Goal: Obtain resource: Download file/media

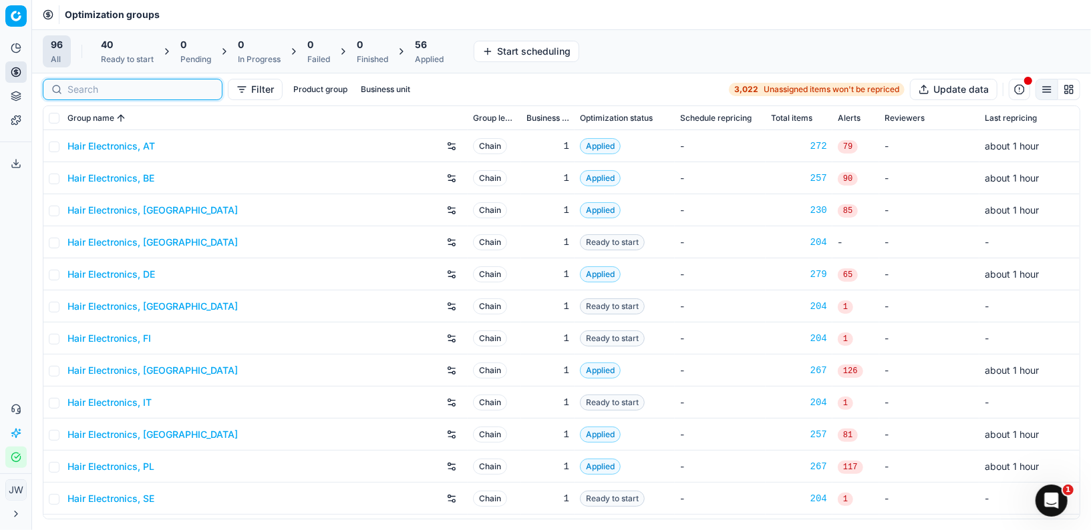
click at [69, 85] on input at bounding box center [140, 89] width 146 height 13
click at [426, 55] on div "Applied" at bounding box center [429, 59] width 29 height 11
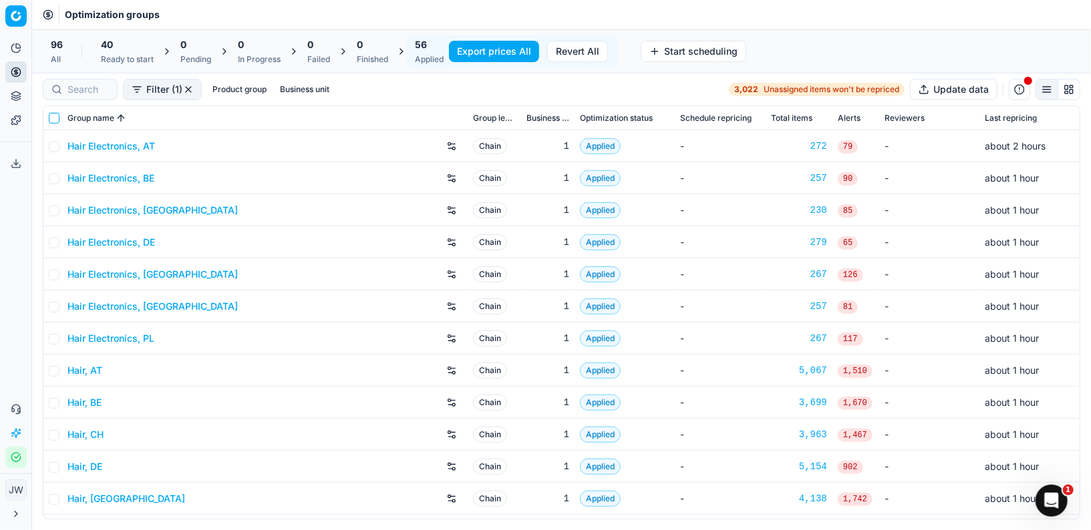
click at [59, 118] on input "checkbox" at bounding box center [54, 118] width 11 height 11
checkbox input "true"
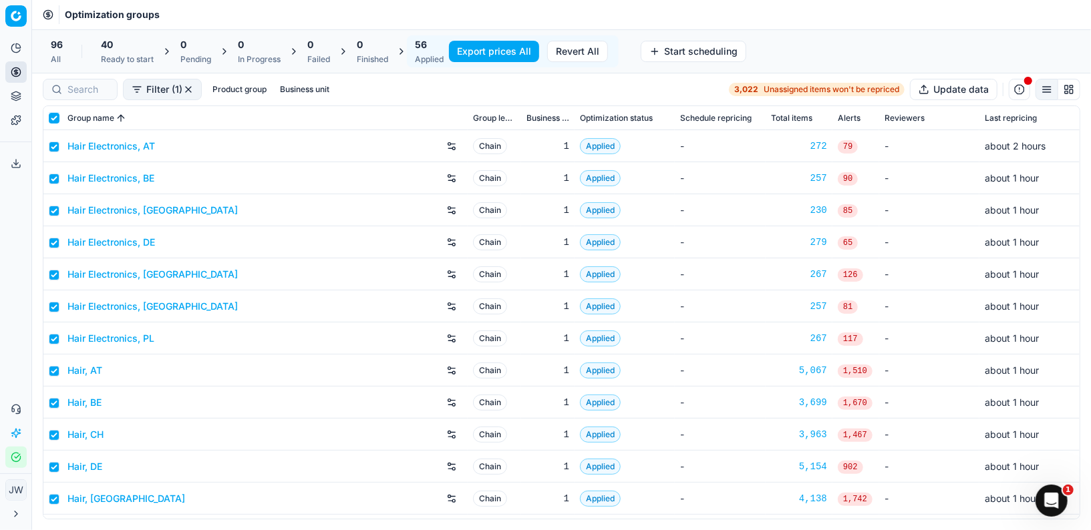
checkbox input "true"
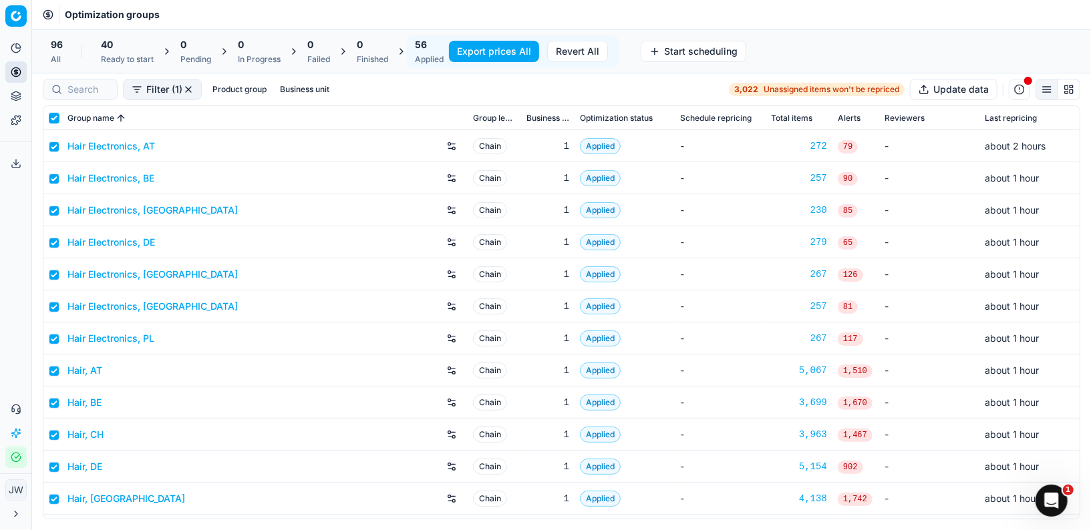
checkbox input "true"
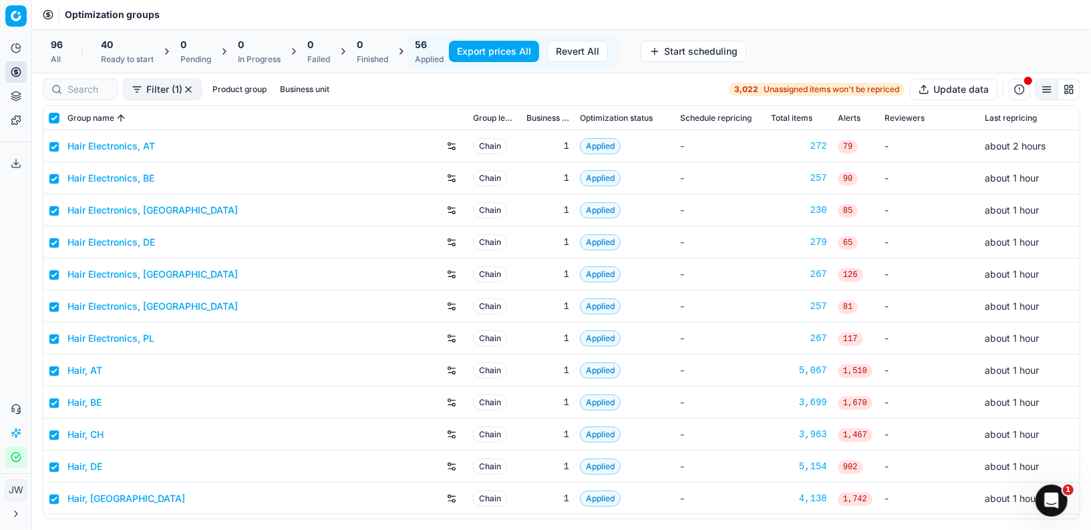
checkbox input "true"
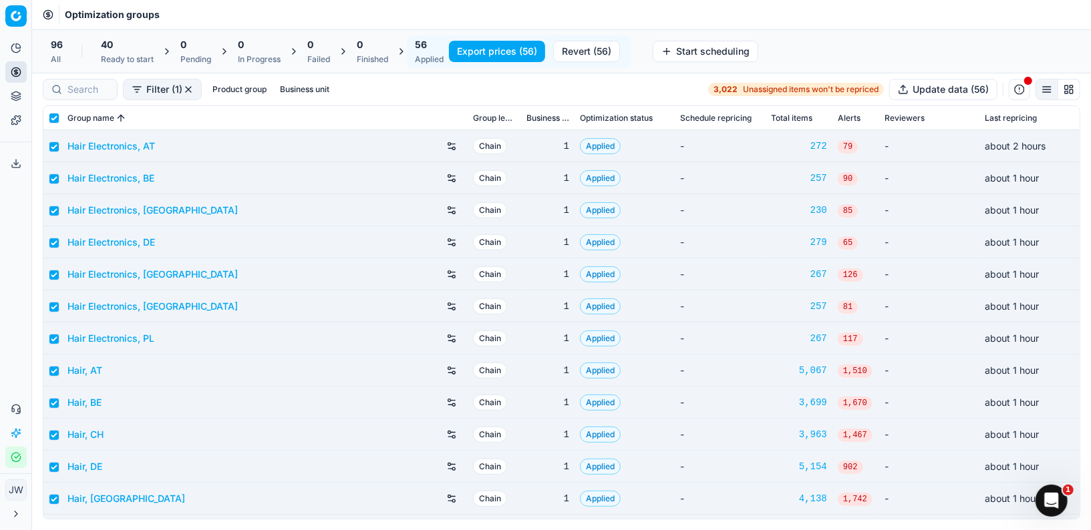
click at [471, 48] on button "Export prices (56)" at bounding box center [497, 51] width 96 height 21
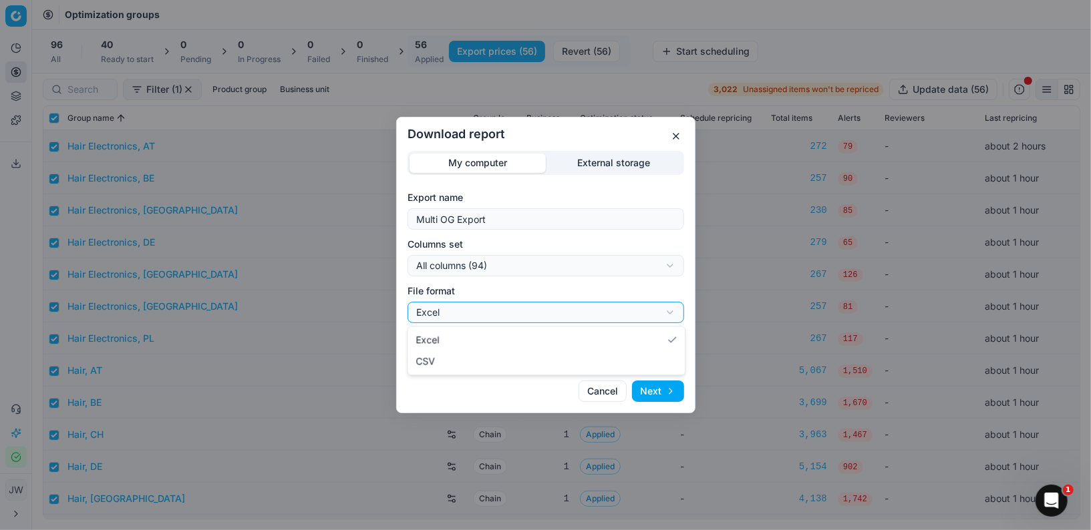
click at [512, 313] on div "Download report My computer External storage Export name Multi OG Export Column…" at bounding box center [545, 265] width 1091 height 530
select select "csv"
click at [514, 268] on div "Download report My computer External storage Export name Multi OG Export Column…" at bounding box center [545, 265] width 1091 height 530
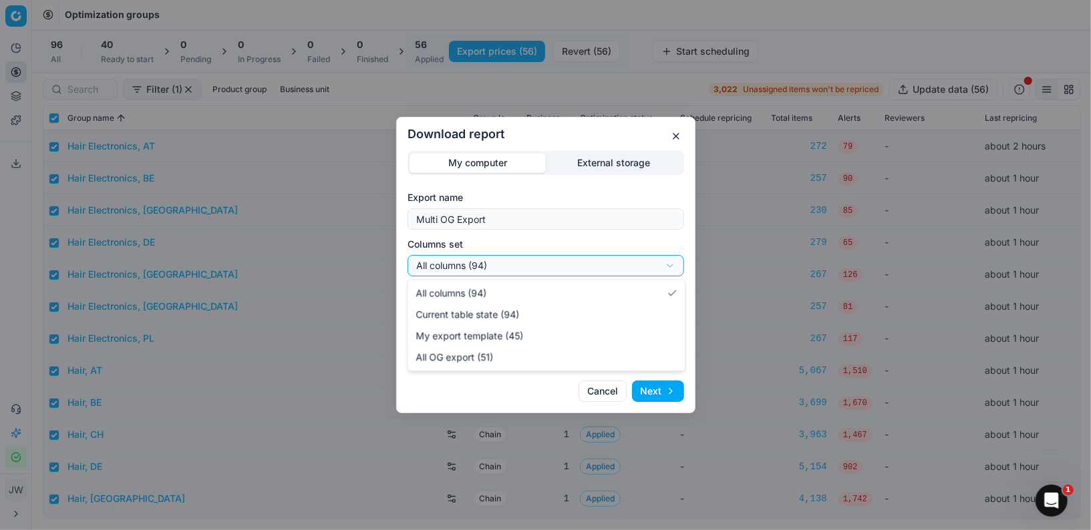
select select "custom"
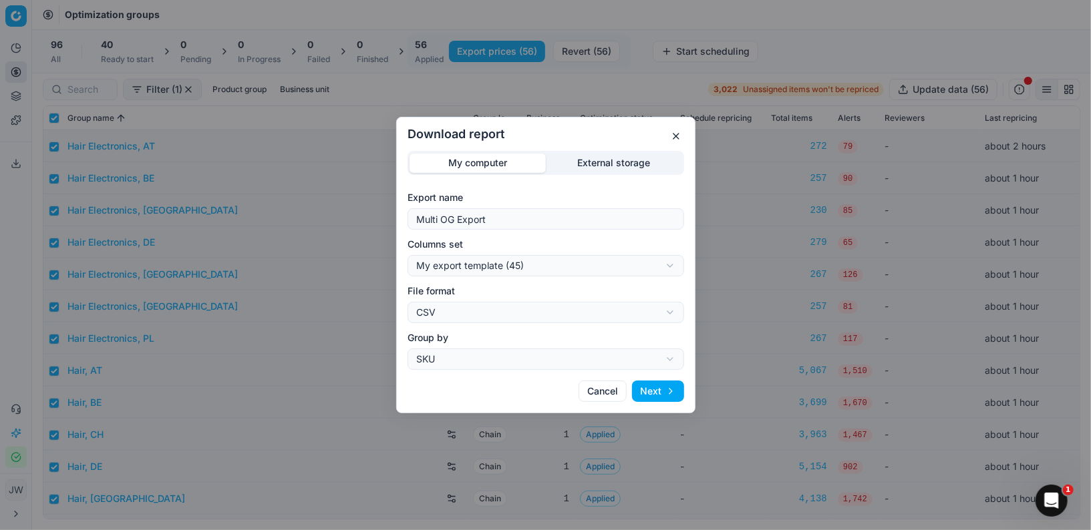
click at [672, 395] on button "Next" at bounding box center [658, 391] width 52 height 21
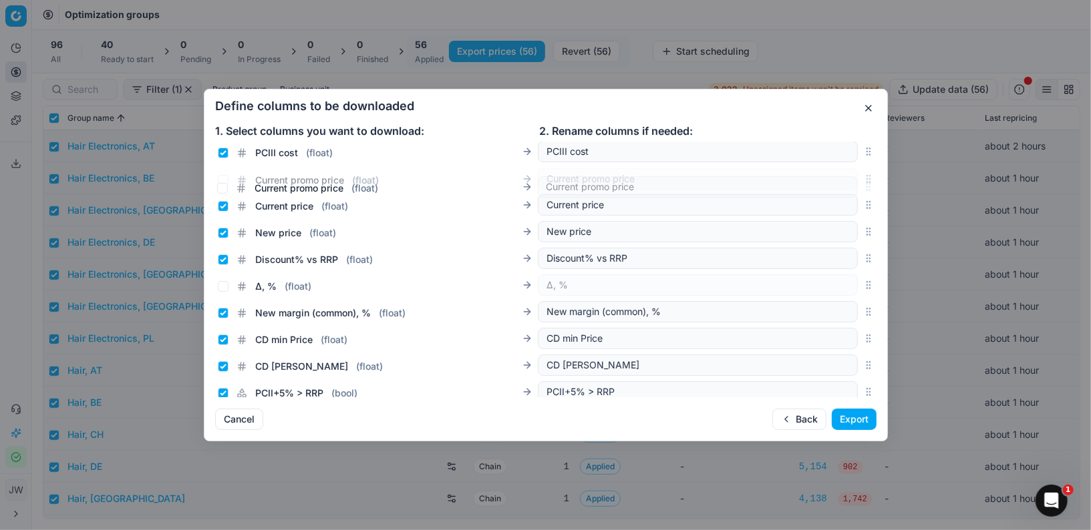
scroll to position [281, 0]
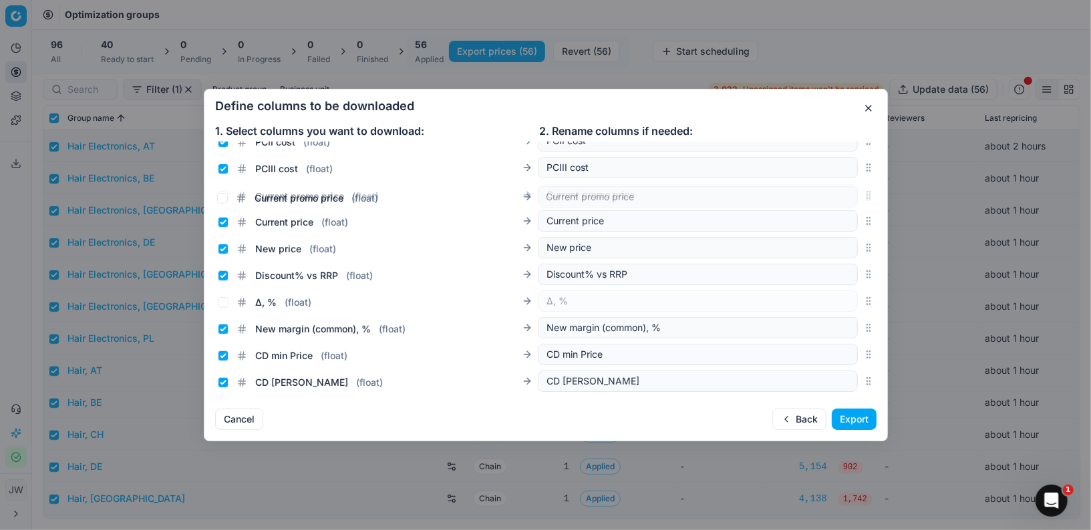
drag, startPoint x: 869, startPoint y: 270, endPoint x: 861, endPoint y: 199, distance: 71.9
click at [861, 199] on div "Current promo price ( float ) Current promo price" at bounding box center [545, 195] width 661 height 27
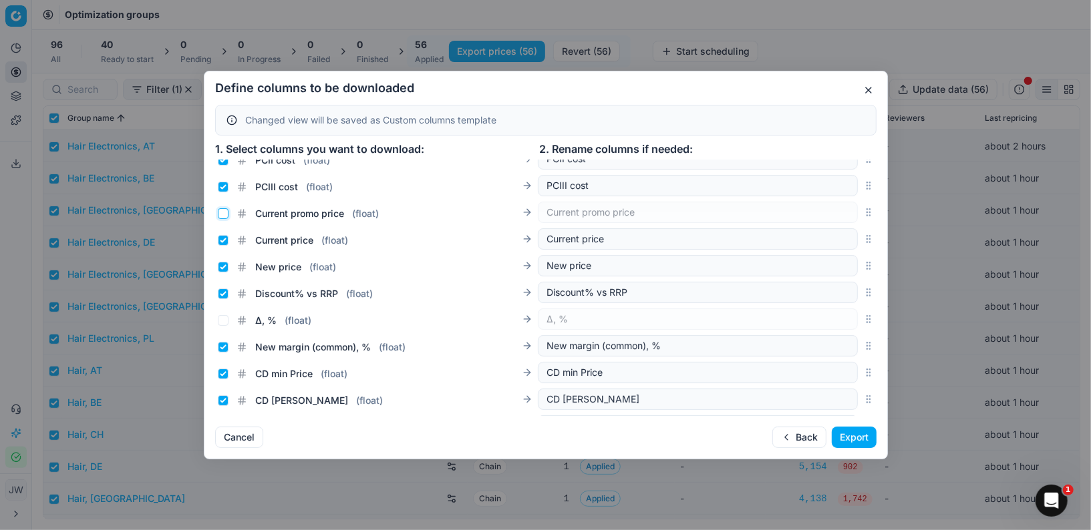
click at [222, 213] on input "Current promo price ( float )" at bounding box center [223, 213] width 11 height 11
checkbox input "true"
click at [220, 241] on input "Current price ( float )" at bounding box center [223, 240] width 11 height 11
checkbox input "false"
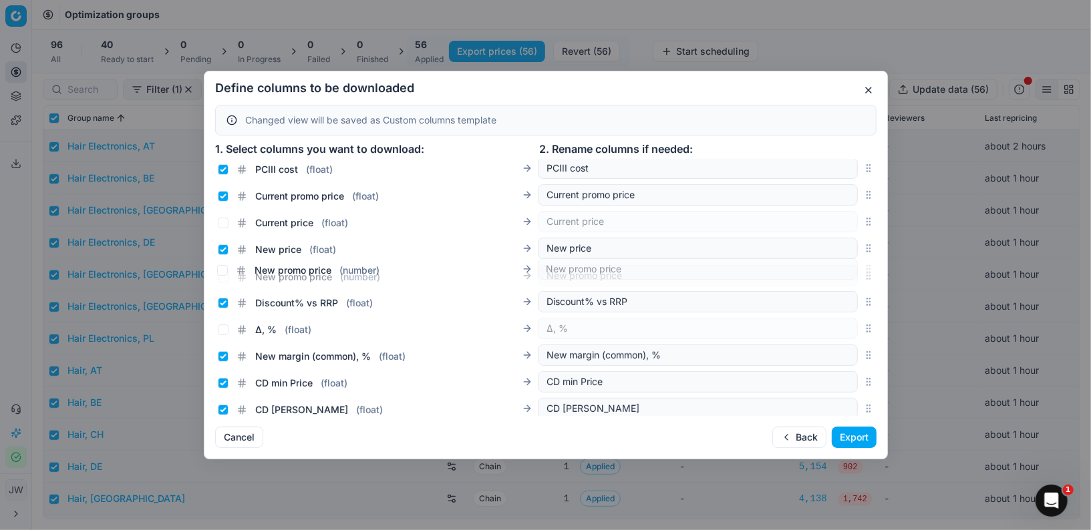
drag, startPoint x: 869, startPoint y: 338, endPoint x: 816, endPoint y: 270, distance: 86.2
click at [816, 270] on div "New promo price ( number ) New promo price" at bounding box center [545, 275] width 661 height 27
click at [221, 272] on input "New promo price ( number )" at bounding box center [223, 276] width 11 height 11
checkbox input "true"
drag, startPoint x: 871, startPoint y: 274, endPoint x: 869, endPoint y: 240, distance: 33.4
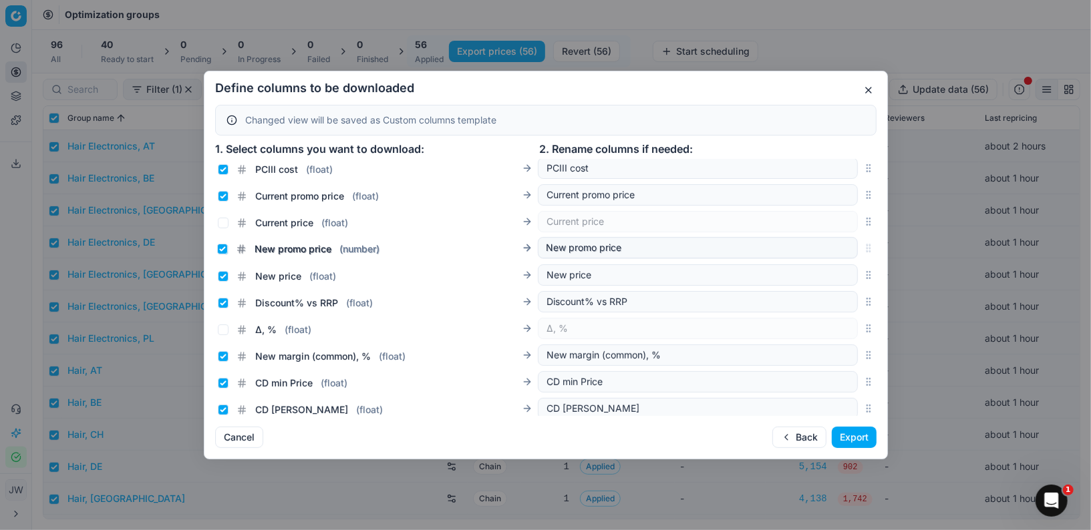
click at [869, 240] on div "New promo price ( number ) New promo price" at bounding box center [545, 248] width 661 height 27
click at [222, 274] on input "New price ( float )" at bounding box center [223, 276] width 11 height 11
checkbox input "false"
drag, startPoint x: 870, startPoint y: 222, endPoint x: 867, endPoint y: 248, distance: 26.3
click at [855, 439] on button "Export" at bounding box center [853, 437] width 45 height 21
